Goal: Information Seeking & Learning: Learn about a topic

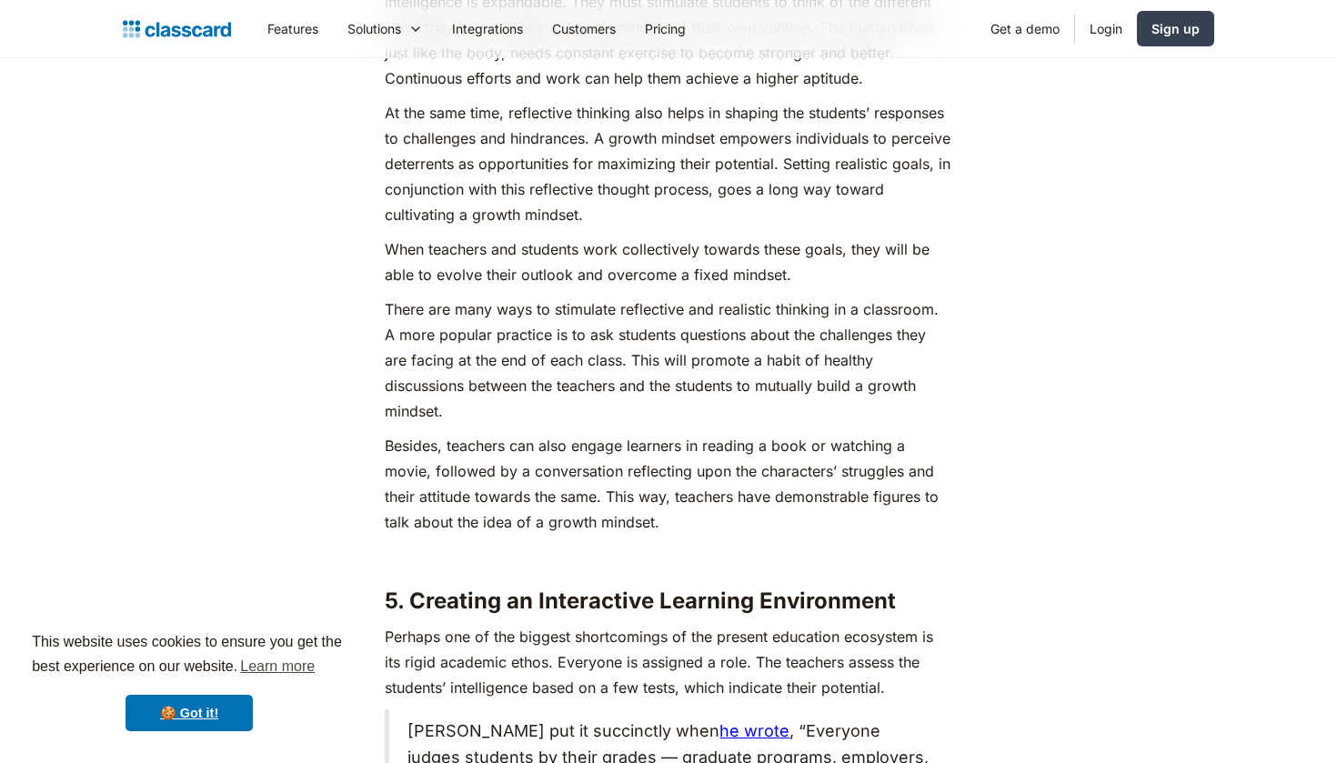
scroll to position [6401, 0]
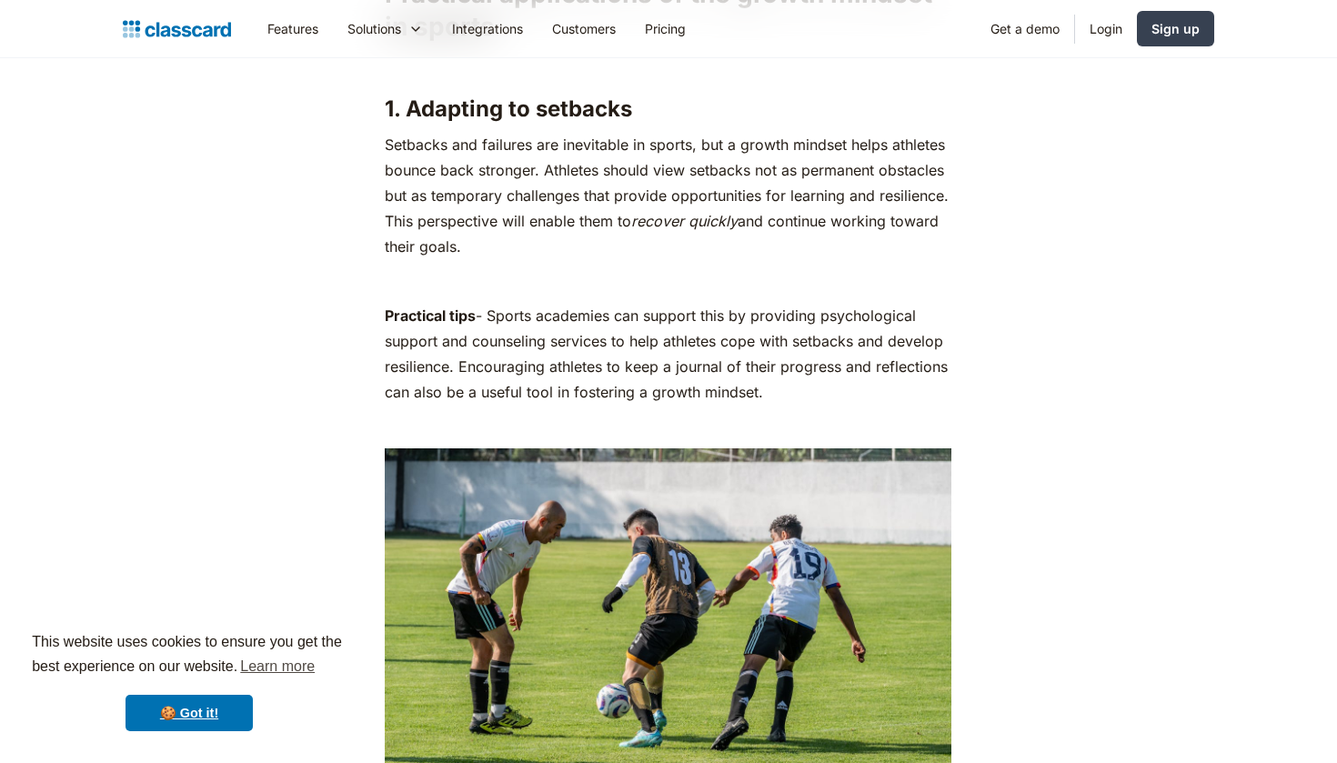
scroll to position [4049, 0]
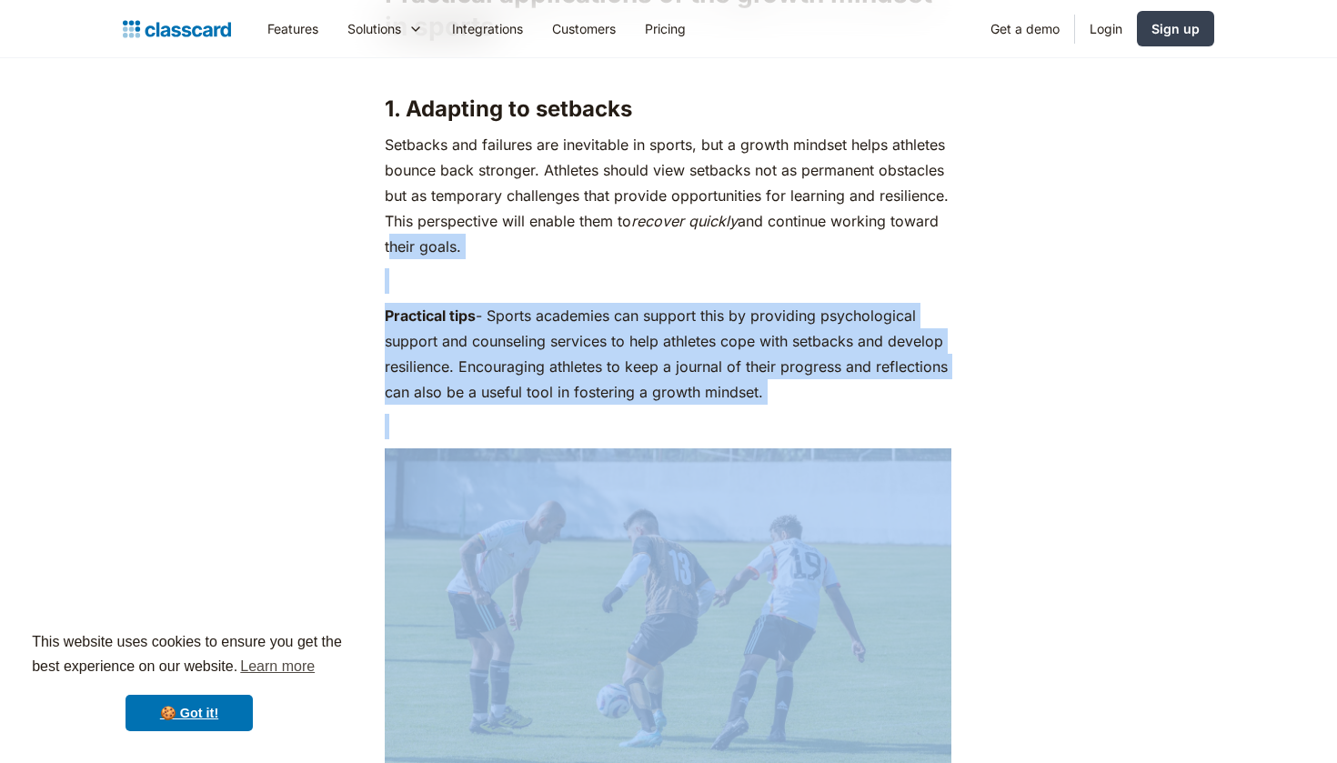
drag, startPoint x: 367, startPoint y: 232, endPoint x: 570, endPoint y: 448, distance: 296.7
click at [506, 457] on img at bounding box center [668, 637] width 567 height 378
click at [527, 378] on p "Practical tips - Sports academies can support this by providing psychological s…" at bounding box center [668, 354] width 567 height 102
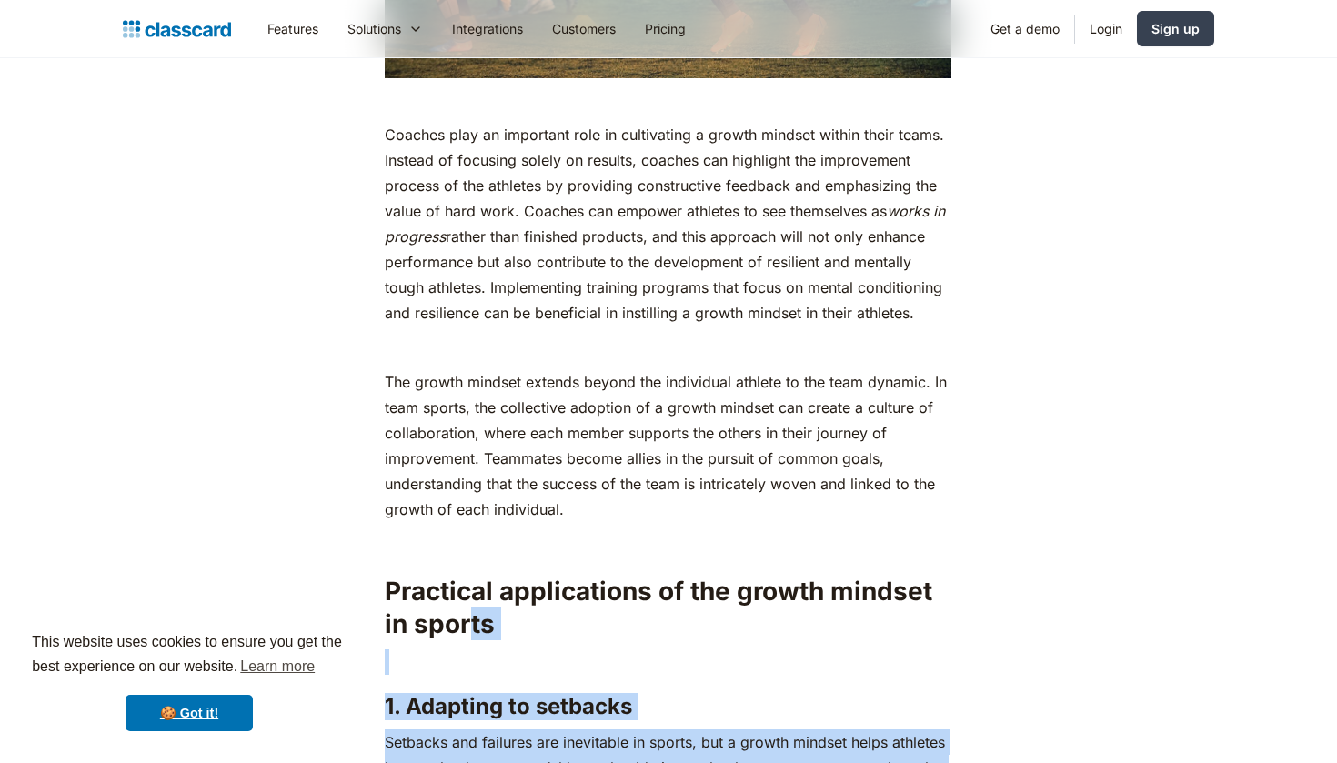
drag, startPoint x: 455, startPoint y: 381, endPoint x: 467, endPoint y: 637, distance: 255.9
click at [467, 637] on h2 "Practical applications of the growth mindset in sports" at bounding box center [668, 608] width 567 height 66
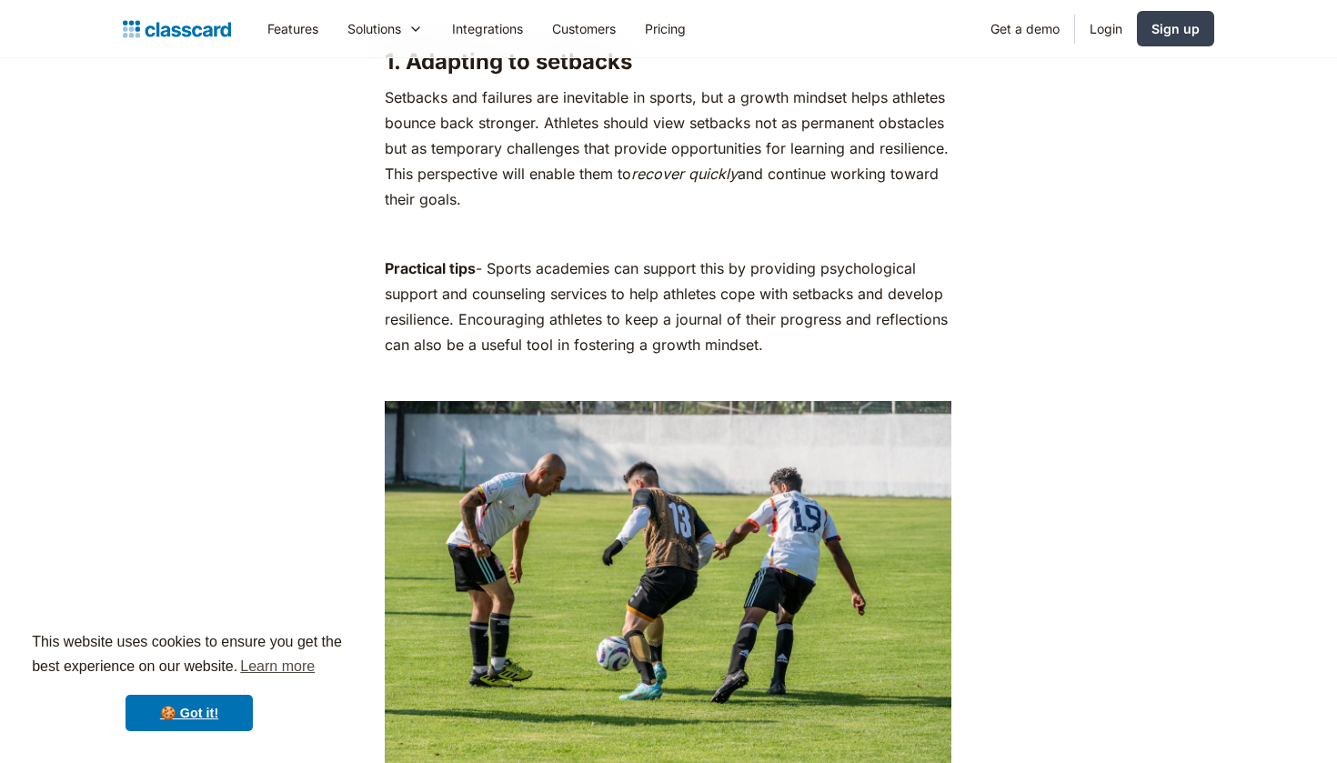
scroll to position [4143, 0]
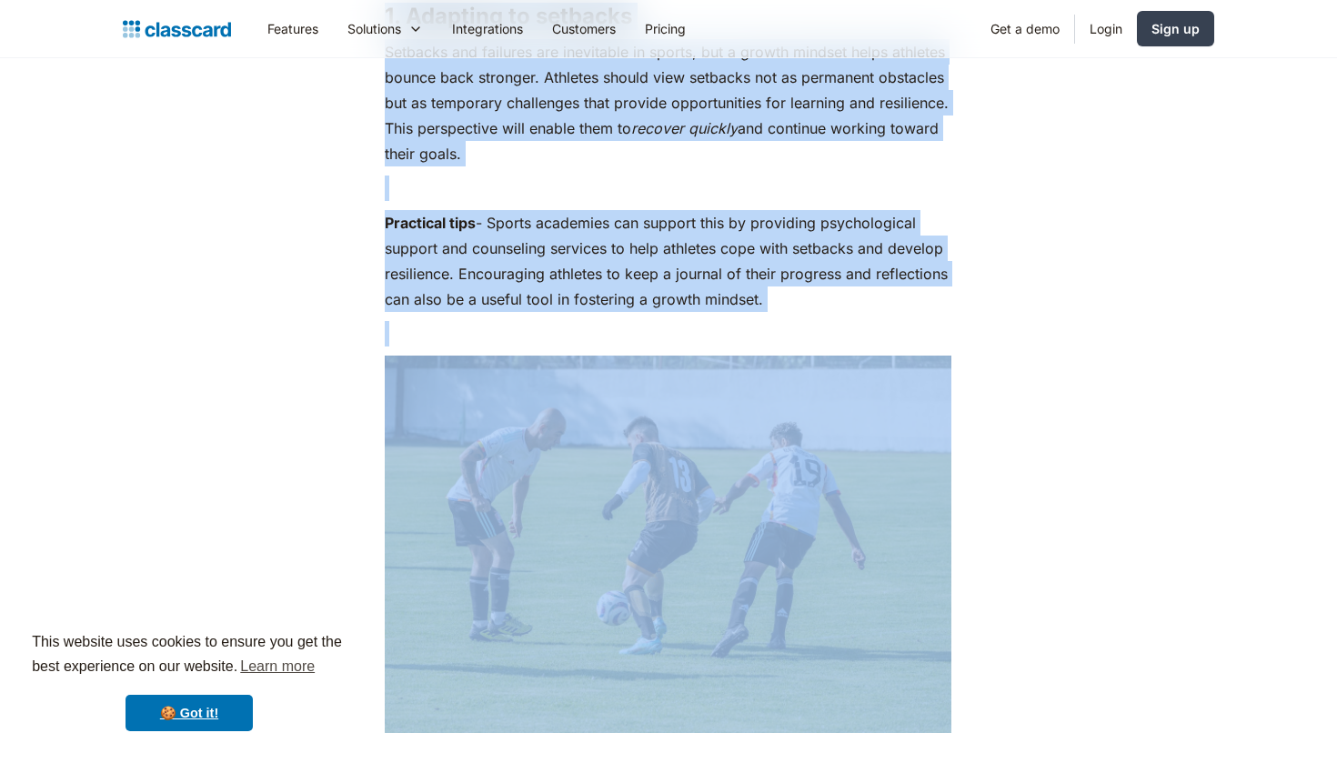
scroll to position [4078, 0]
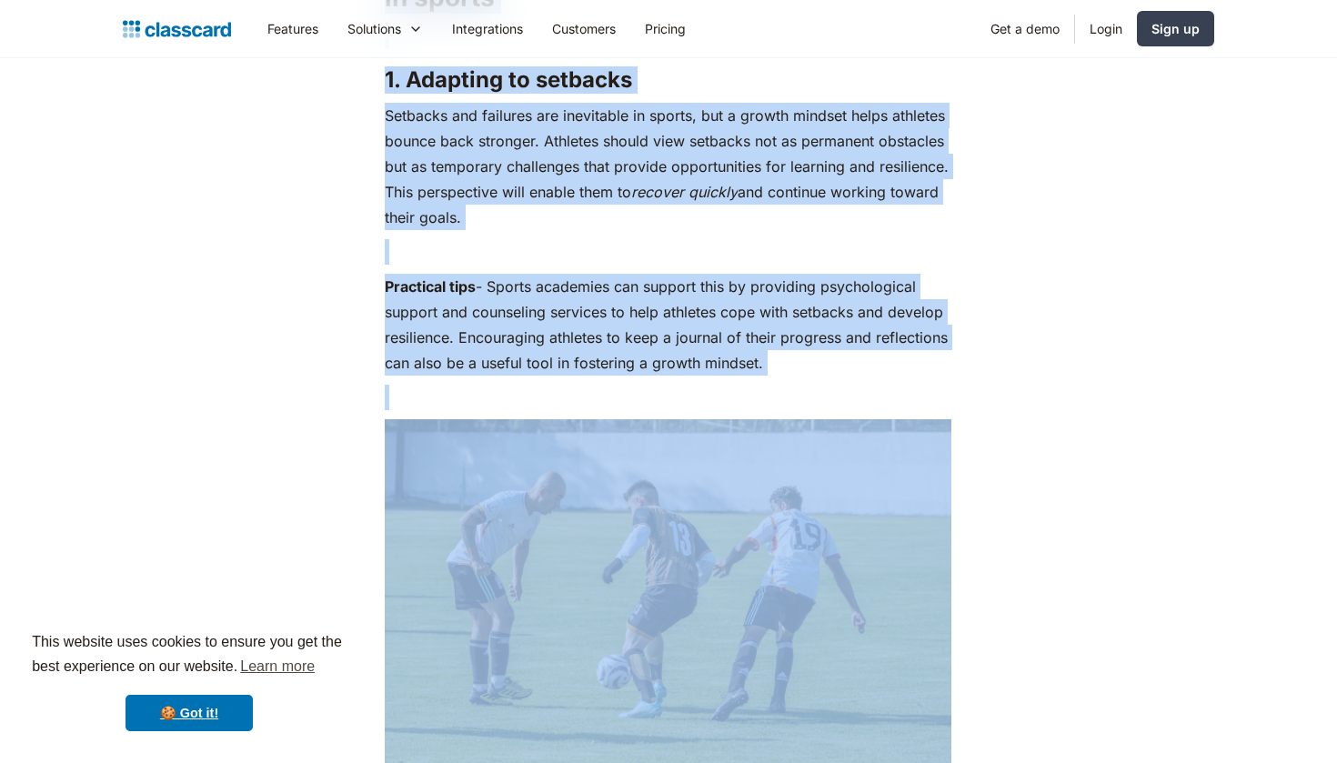
drag, startPoint x: 660, startPoint y: 310, endPoint x: 594, endPoint y: -21, distance: 337.7
click at [646, 444] on img at bounding box center [668, 608] width 567 height 378
click at [693, 298] on p "Practical tips - Sports academies can support this by providing psychological s…" at bounding box center [668, 325] width 567 height 102
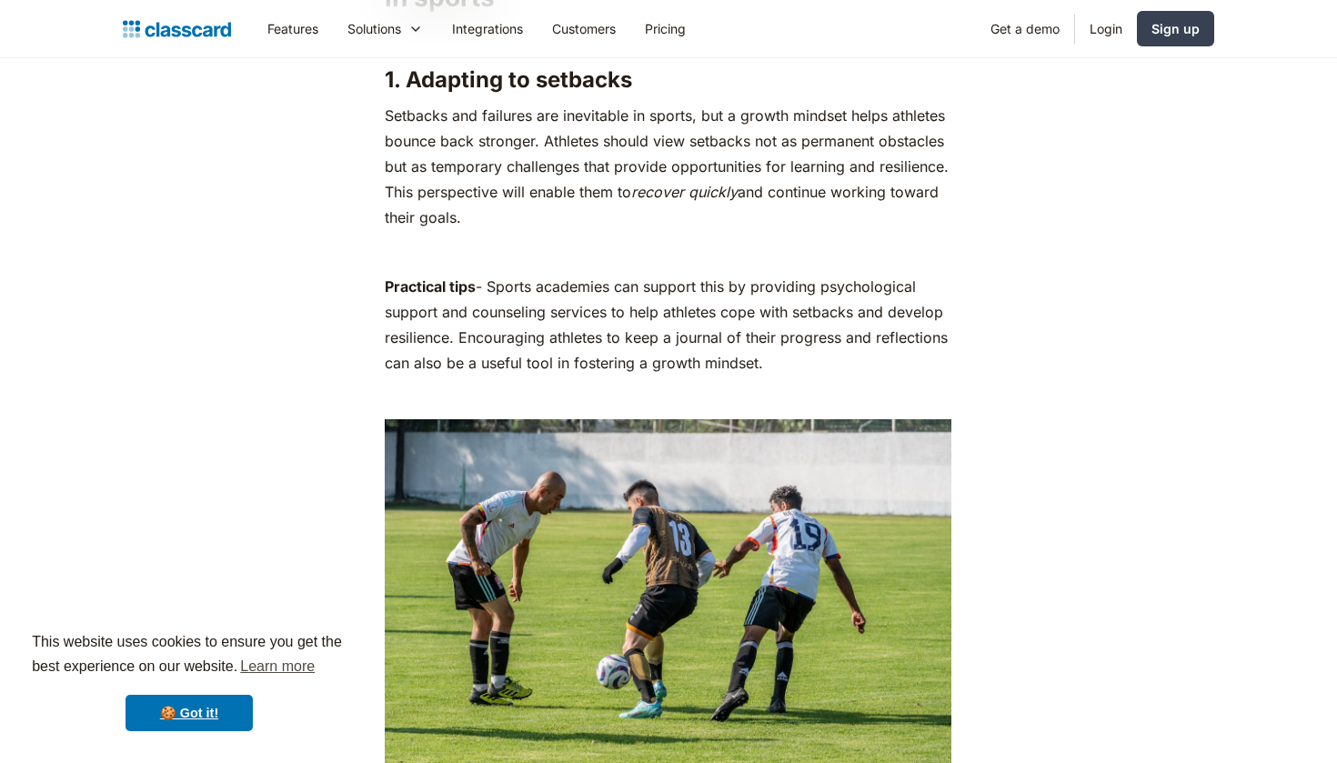
drag, startPoint x: 525, startPoint y: 223, endPoint x: 646, endPoint y: 463, distance: 268.9
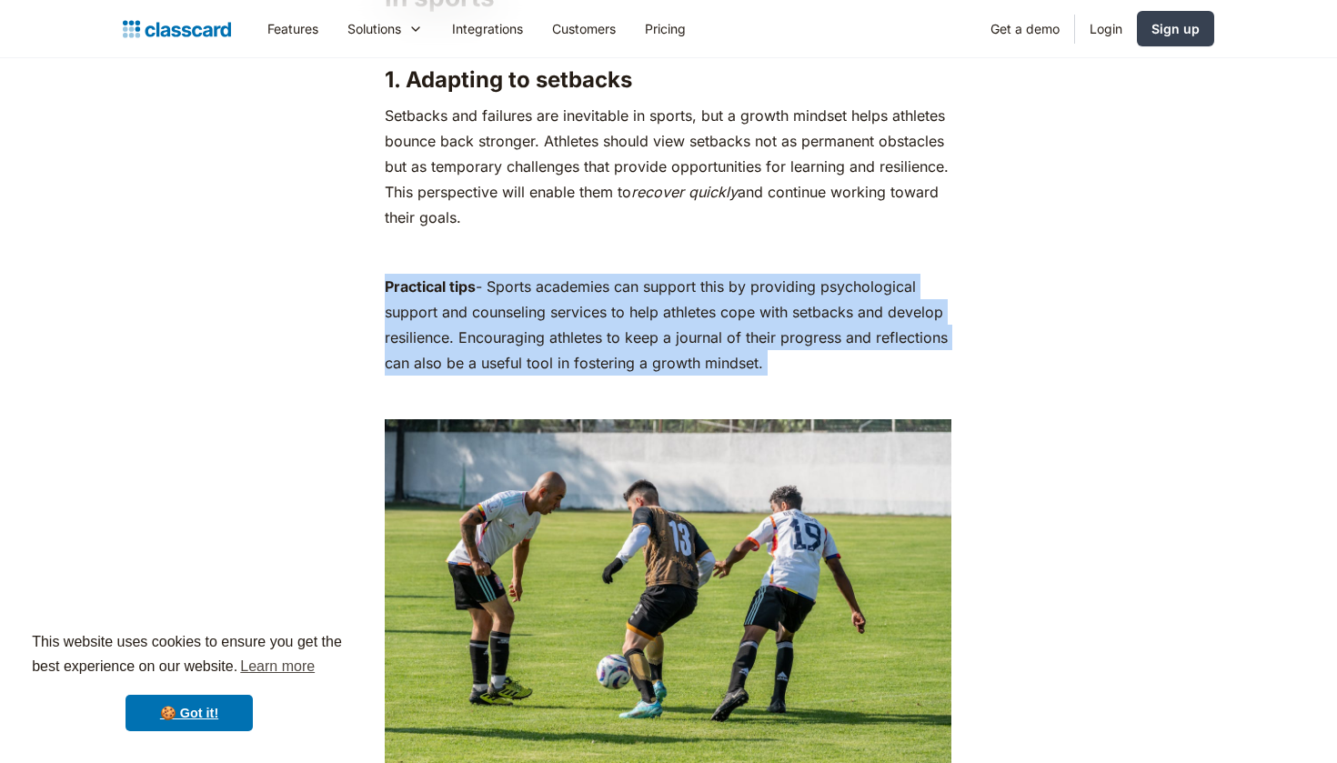
drag, startPoint x: 647, startPoint y: 415, endPoint x: 631, endPoint y: 237, distance: 179.0
click at [631, 239] on p "‍" at bounding box center [668, 251] width 567 height 25
drag, startPoint x: 631, startPoint y: 237, endPoint x: 662, endPoint y: 387, distance: 153.3
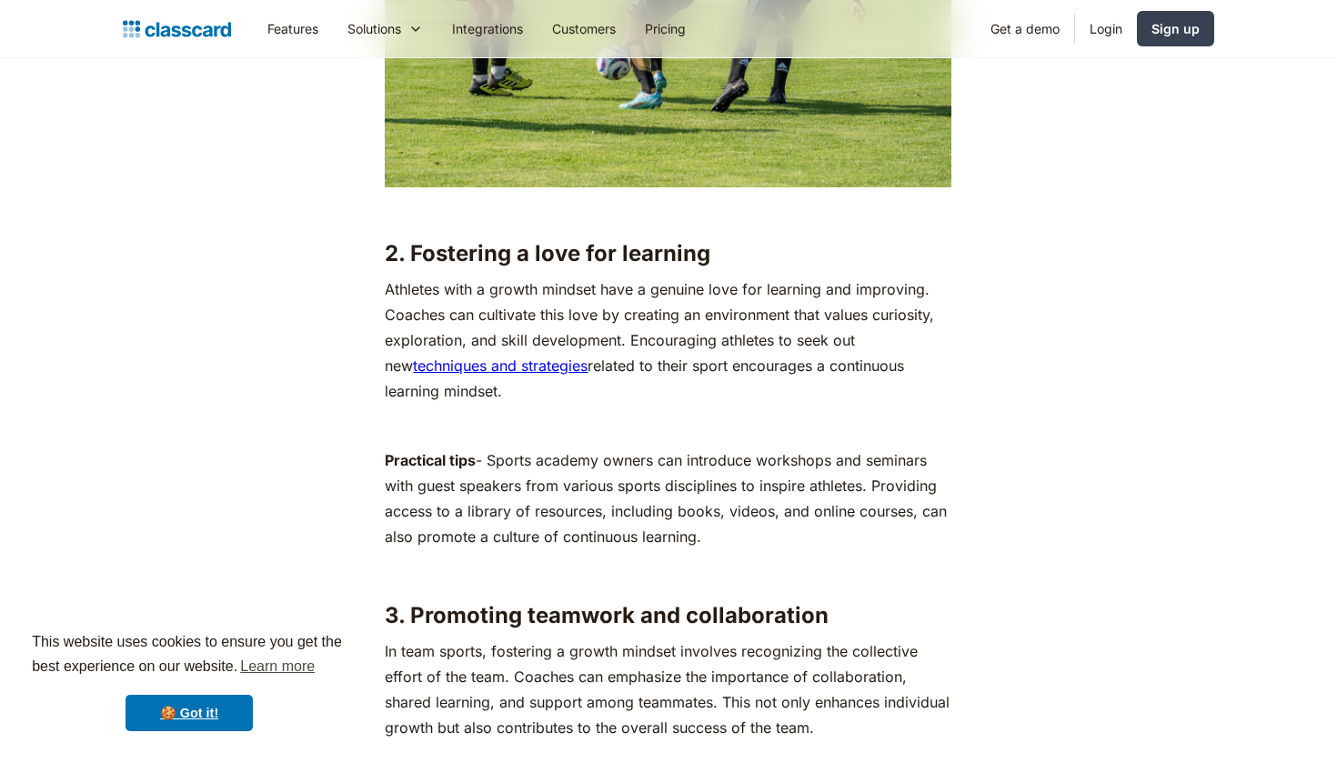
scroll to position [4688, 0]
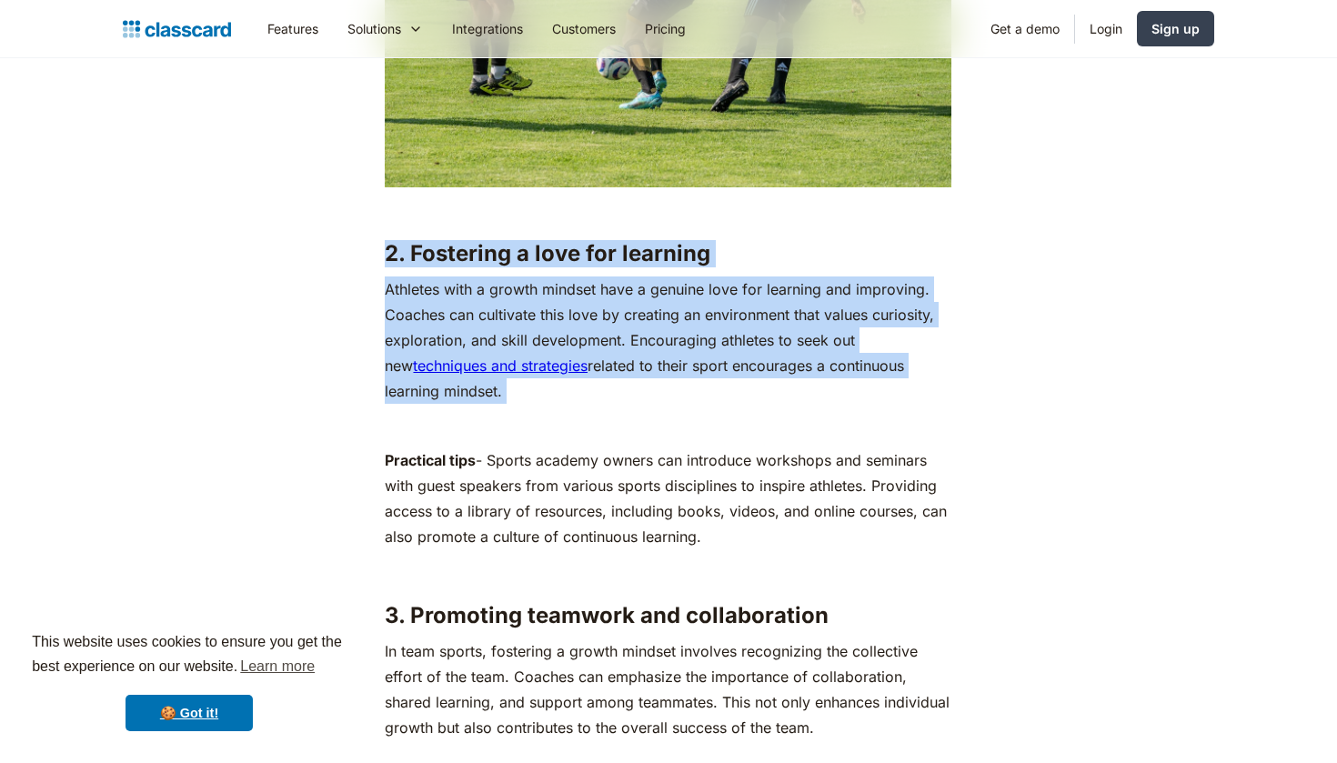
drag, startPoint x: 620, startPoint y: 419, endPoint x: 610, endPoint y: 202, distance: 217.6
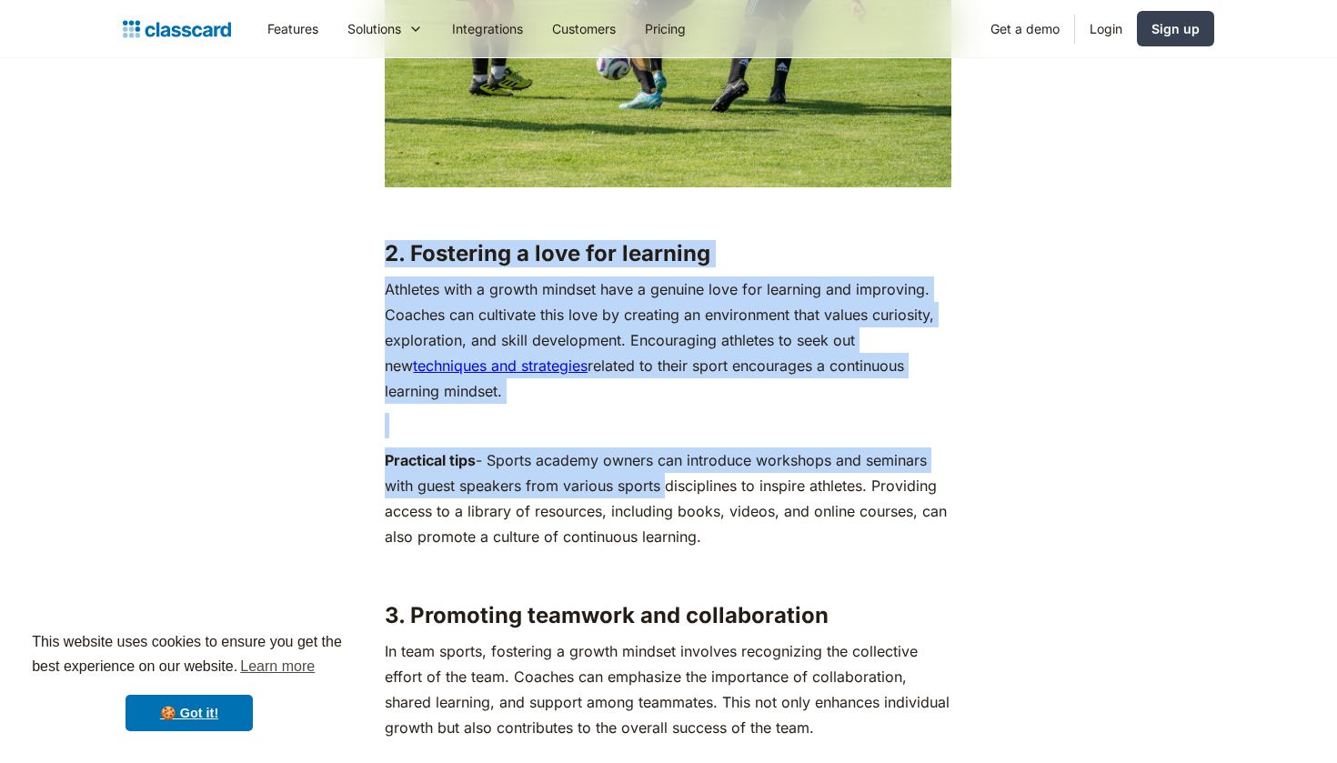
drag, startPoint x: 588, startPoint y: 233, endPoint x: 624, endPoint y: 476, distance: 245.6
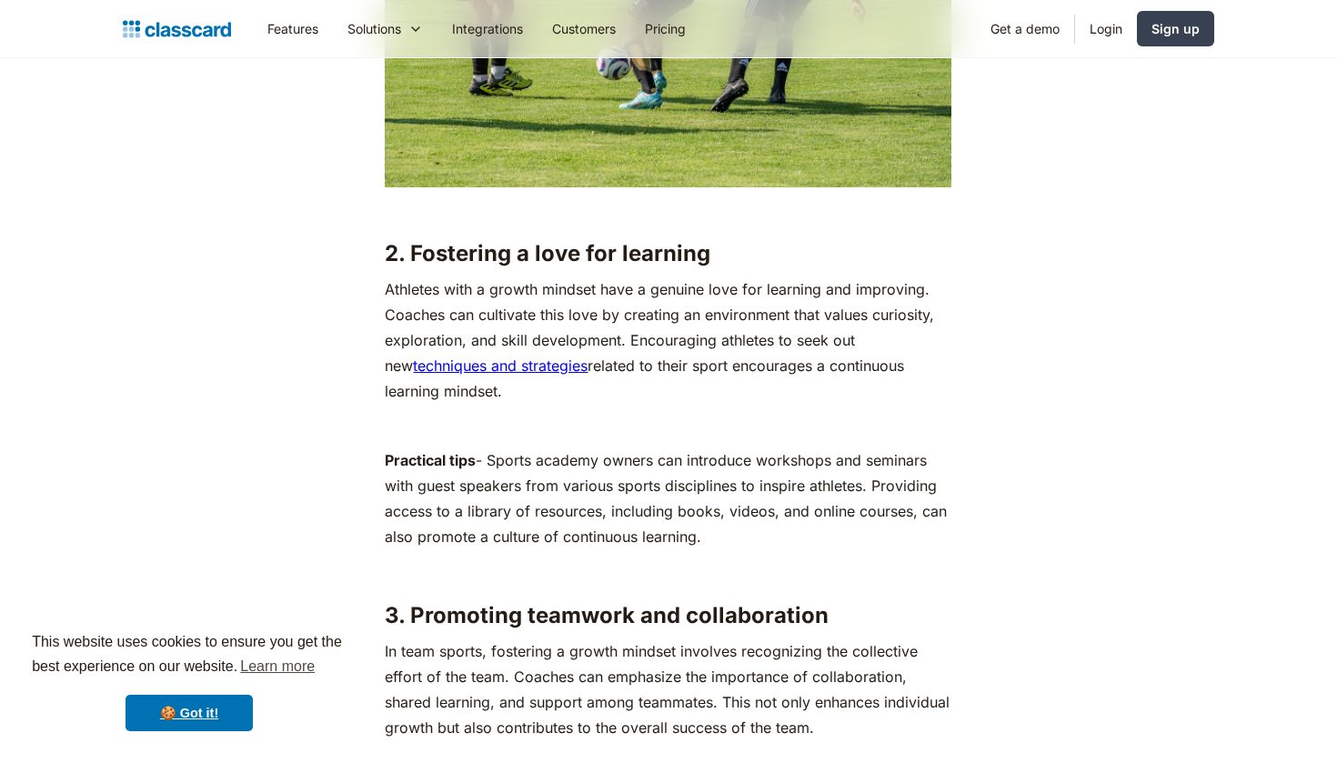
click at [594, 579] on p "‍" at bounding box center [668, 571] width 567 height 25
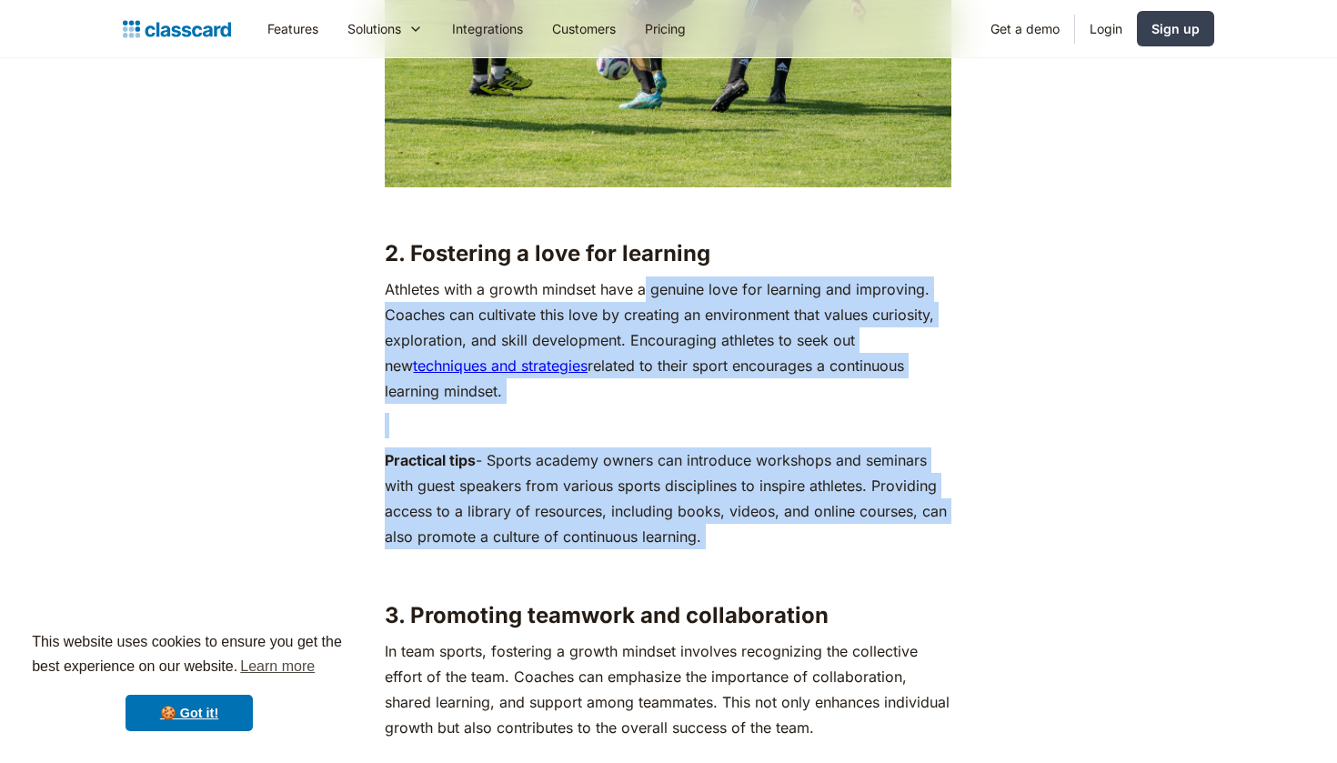
drag, startPoint x: 594, startPoint y: 579, endPoint x: 642, endPoint y: 286, distance: 296.9
click at [660, 524] on p "Practical tips - Sports academy owners can introduce workshops and seminars wit…" at bounding box center [668, 499] width 567 height 102
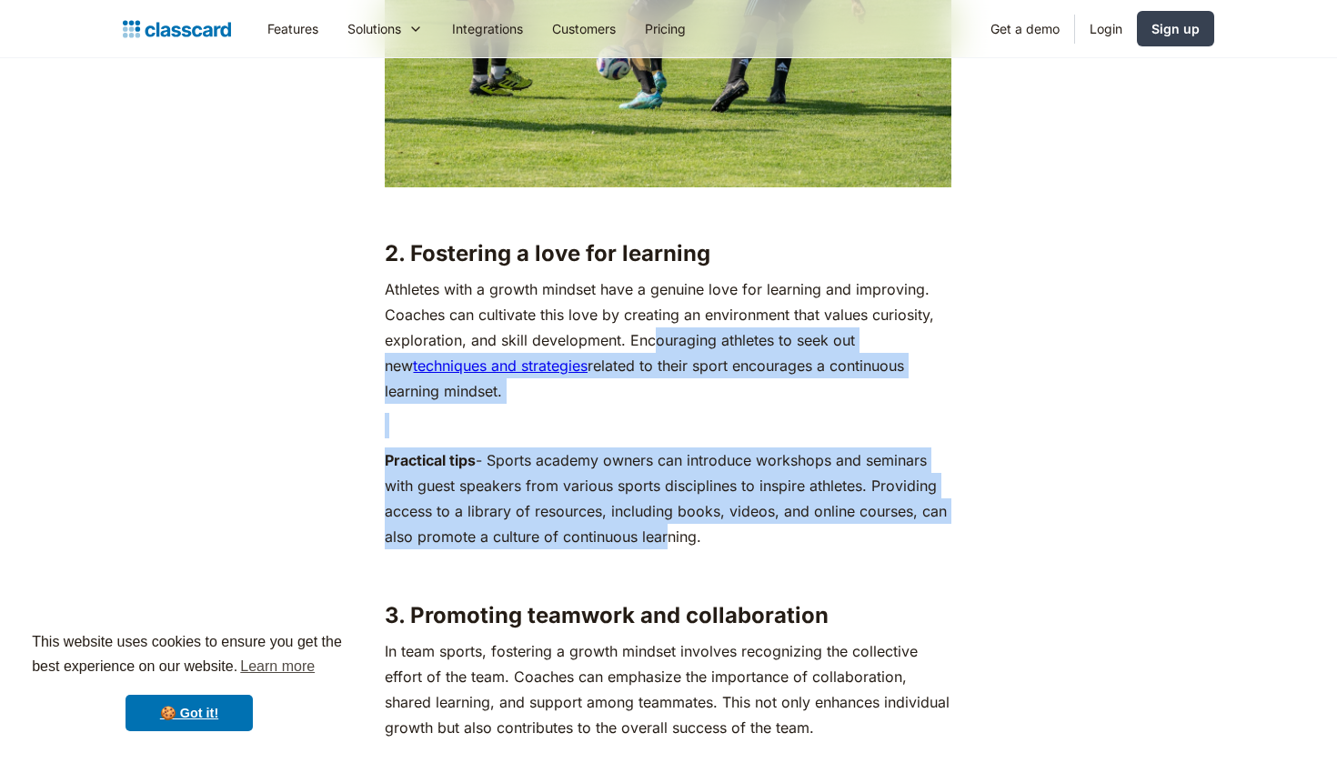
drag, startPoint x: 660, startPoint y: 524, endPoint x: 652, endPoint y: 331, distance: 193.0
click at [652, 331] on p "Athletes with a growth mindset have a genuine love for learning and improving. …" at bounding box center [668, 340] width 567 height 127
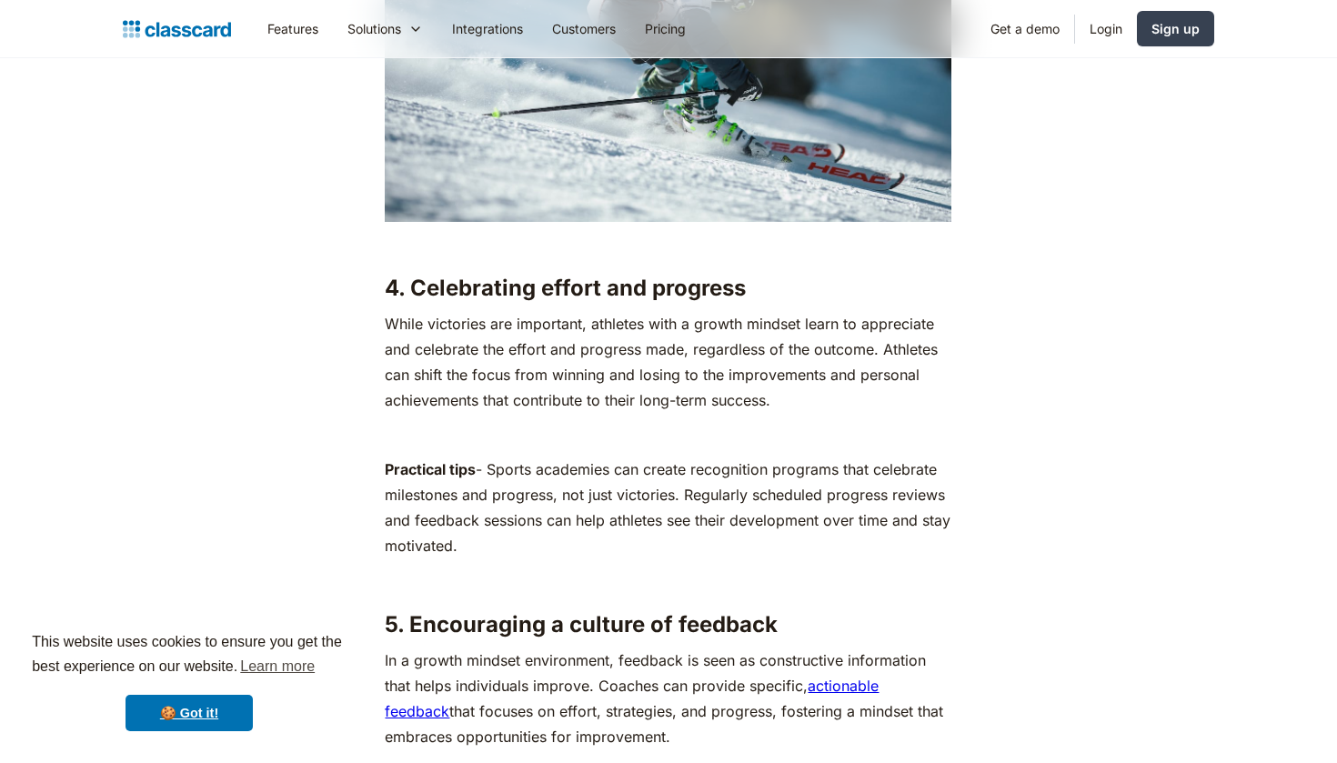
scroll to position [4964, 0]
